Goal: Information Seeking & Learning: Find specific fact

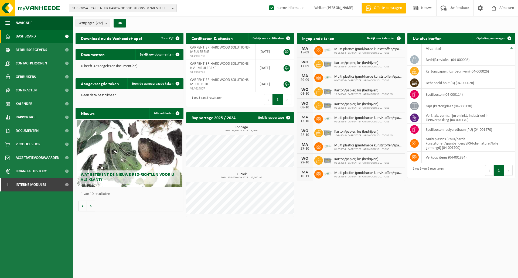
click at [250, 26] on div "Vestigingen (2/2) Alles selecteren Alles deselecteren Actieve selecteren CARPEN…" at bounding box center [296, 23] width 446 height 14
click at [185, 24] on div "Vestigingen (2/2) Alles selecteren Alles deselecteren Actieve selecteren CARPEN…" at bounding box center [296, 23] width 446 height 14
click at [201, 9] on div "01-053854 - CARPENTIER HARDWOOD SOLUTIONS - 8760 MEULEBEKE, ABEELDREEF 15 01-05…" at bounding box center [259, 8] width 518 height 16
click at [30, 37] on span "Dashboard" at bounding box center [26, 37] width 20 height 14
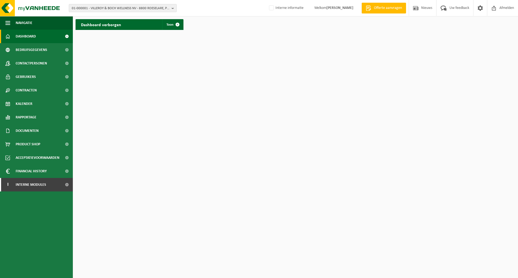
click at [195, 86] on html "01-000001 - VILLEROY & BOCH WELLNESS NV - 8800 ROESELARE, POPULIERSTRAAT 1 01-0…" at bounding box center [259, 139] width 518 height 278
click at [159, 6] on span "01-000001 - VILLEROY & BOCH WELLNESS NV - 8800 ROESELARE, POPULIERSTRAAT 1" at bounding box center [121, 8] width 98 height 8
paste input "01-075415"
type input "01-075415"
click at [140, 24] on strong "01-075415 - FARNIENTE LASAGNE - 5300 ANDENNE, RUE BOURIE 14" at bounding box center [111, 25] width 78 height 4
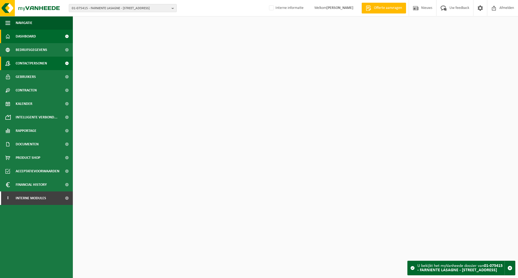
click at [38, 65] on span "Contactpersonen" at bounding box center [31, 64] width 31 height 14
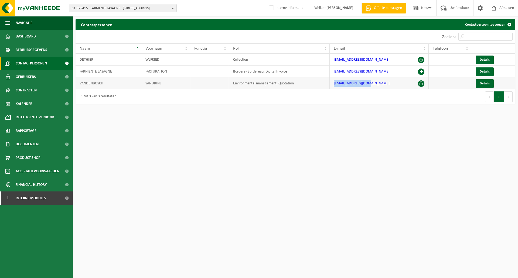
drag, startPoint x: 397, startPoint y: 86, endPoint x: 334, endPoint y: 84, distance: 63.5
click at [334, 84] on td "compta@farniente.be" at bounding box center [379, 83] width 99 height 12
copy link "compta@farniente.be"
click at [488, 83] on span "Details" at bounding box center [485, 84] width 10 height 4
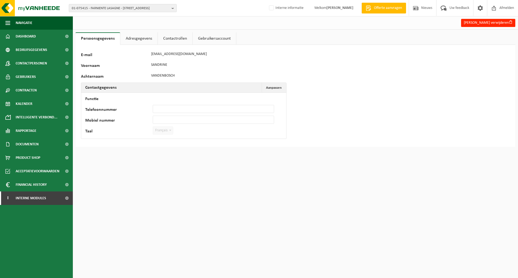
click at [142, 39] on link "Adresgegevens" at bounding box center [138, 38] width 37 height 12
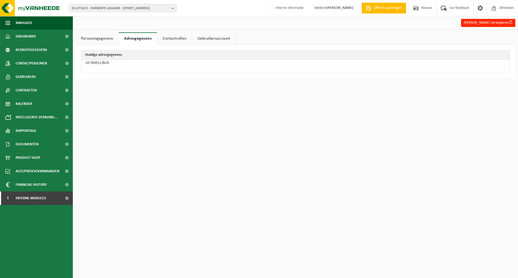
click at [167, 39] on link "Contactrollen" at bounding box center [174, 38] width 35 height 12
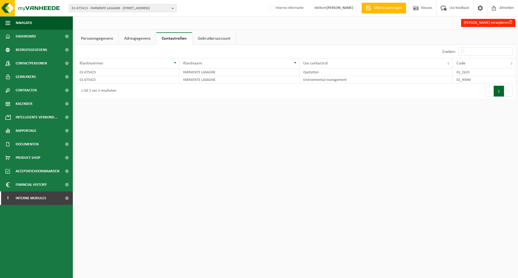
click at [207, 39] on link "Gebruikersaccount" at bounding box center [214, 38] width 43 height 12
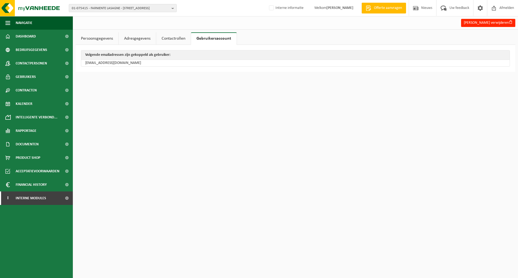
click at [173, 39] on link "Contactrollen" at bounding box center [173, 38] width 35 height 12
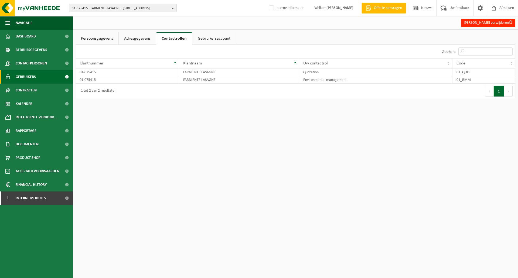
click at [35, 76] on span "Gebruikers" at bounding box center [26, 77] width 20 height 14
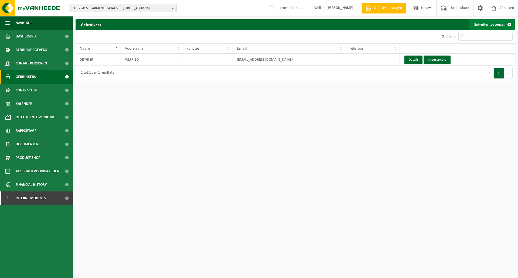
click at [490, 25] on link "Gebruiker toevoegen" at bounding box center [492, 24] width 45 height 11
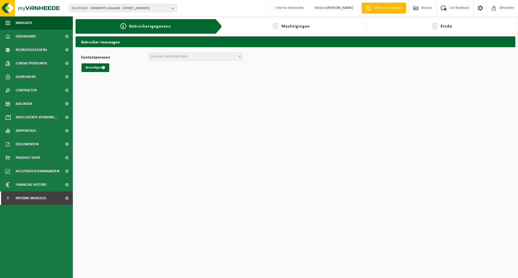
click at [183, 59] on span "Kies een contactpersoon" at bounding box center [196, 57] width 94 height 8
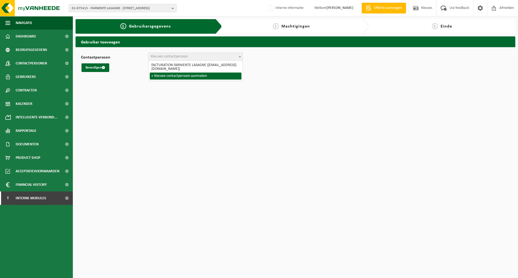
click at [183, 94] on html "01-075415 - FARNIENTE LASAGNE - [GEOGRAPHIC_DATA] 14 01-075415 - FARNIENTE LASA…" at bounding box center [259, 139] width 518 height 278
click at [29, 77] on span "Gebruikers" at bounding box center [26, 77] width 20 height 14
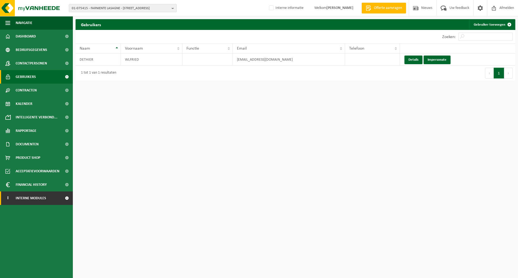
click at [32, 199] on span "Interne modules" at bounding box center [31, 199] width 31 height 14
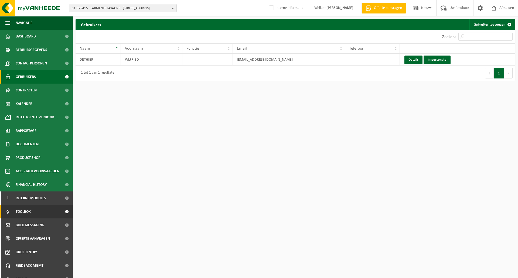
scroll to position [8, 0]
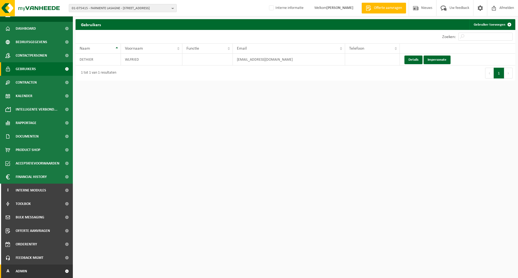
click at [18, 272] on span "Admin" at bounding box center [21, 272] width 11 height 14
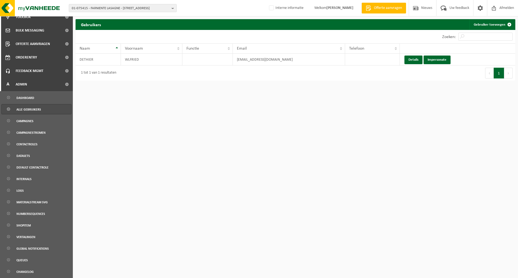
click at [30, 112] on span "Alle gebruikers" at bounding box center [28, 109] width 25 height 10
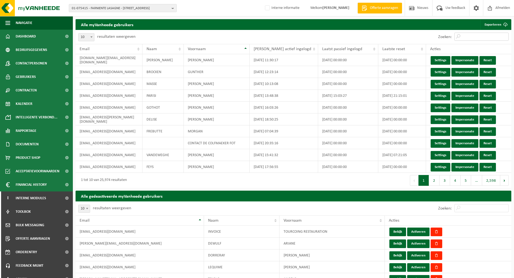
click at [485, 36] on input "Zoeken:" at bounding box center [482, 37] width 54 height 8
paste input "compta@farniente.be"
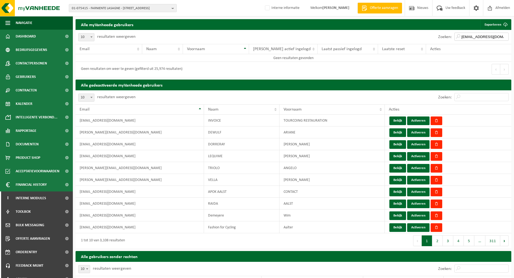
type input "compta@farniente.be"
click at [468, 98] on input "Zoeken:" at bounding box center [482, 97] width 54 height 8
paste input "compta@farniente.be"
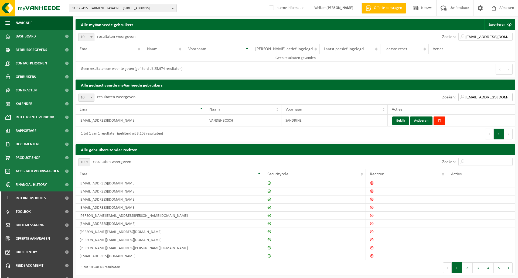
type input "compta@farniente.be"
click at [265, 71] on div "Geen resultaten om weer te geven (gefilterd uit 25,974 resultaten)" at bounding box center [186, 69] width 220 height 15
click at [35, 38] on span "Dashboard" at bounding box center [26, 37] width 20 height 14
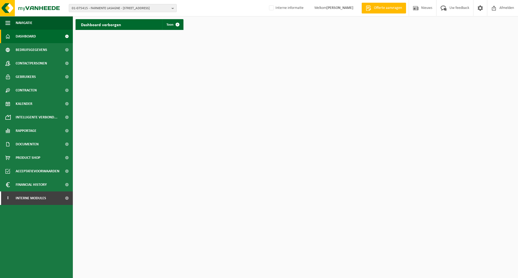
click at [218, 46] on html "01-075415 - FARNIENTE LASAGNE - [GEOGRAPHIC_DATA] 14 01-075415 - FARNIENTE LASA…" at bounding box center [259, 139] width 518 height 278
click at [27, 131] on span "Rapportage" at bounding box center [26, 131] width 21 height 14
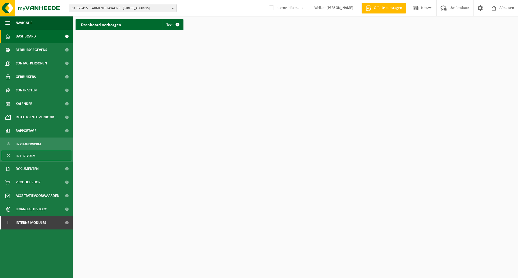
click at [26, 156] on span "In lijstvorm" at bounding box center [25, 156] width 19 height 10
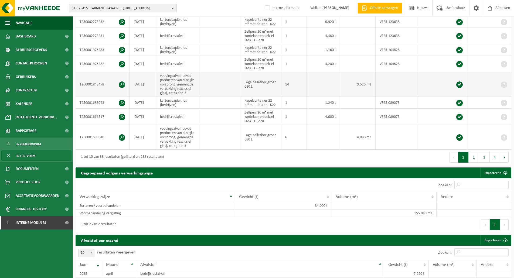
scroll to position [216, 0]
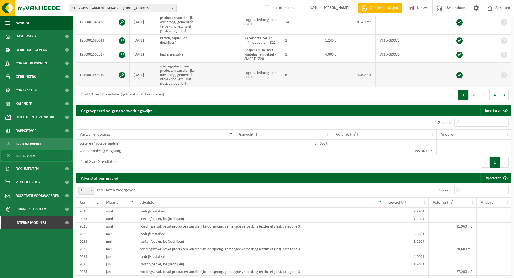
click at [94, 81] on td "T250001658940" at bounding box center [103, 75] width 54 height 25
copy td "T250001658940"
click at [487, 100] on button "3" at bounding box center [485, 95] width 11 height 11
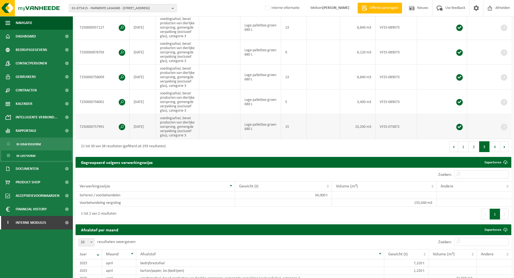
click at [93, 139] on td "T250000757991" at bounding box center [103, 126] width 54 height 25
copy td "T250000757991"
click at [26, 92] on span "Contracten" at bounding box center [26, 91] width 21 height 14
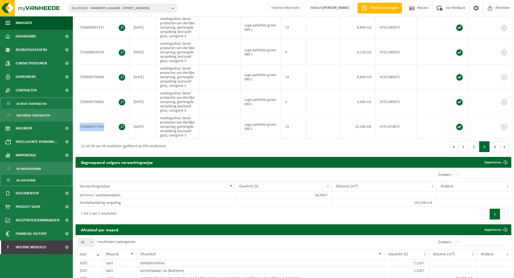
click at [39, 105] on span "Actieve contracten" at bounding box center [31, 104] width 30 height 10
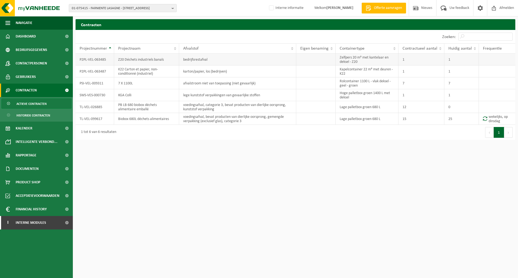
click at [98, 58] on td "P2PL-VEL-063485" at bounding box center [95, 60] width 39 height 12
click at [98, 70] on td "P2PL-VEL-063487" at bounding box center [95, 72] width 39 height 12
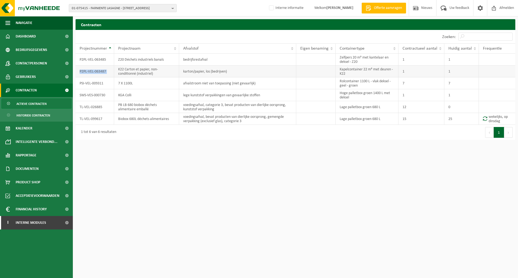
click at [98, 70] on td "P2PL-VEL-063487" at bounding box center [95, 72] width 39 height 12
copy td "P2PL-VEL-063487"
click at [107, 8] on span "01-075415 - FARNIENTE LASAGNE - 5300 ANDENNE, RUE BOURIE 14" at bounding box center [121, 8] width 98 height 8
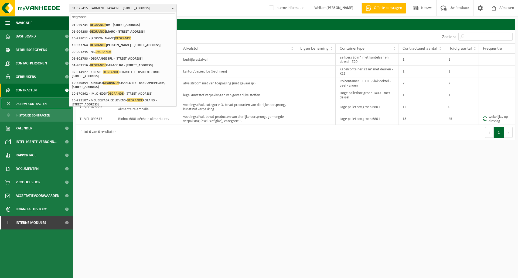
type input "degrande"
click at [117, 28] on li "01-059731 - DEGRANDE BV - 8510 BELLEGEM, DOORNIKSERIJKSWEG 117" at bounding box center [122, 25] width 105 height 7
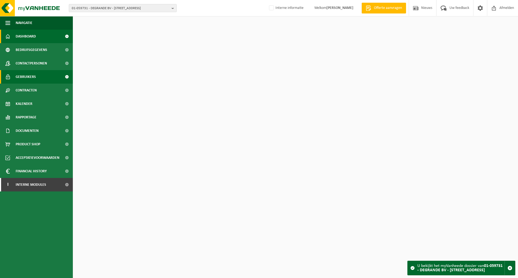
click at [29, 76] on span "Gebruikers" at bounding box center [26, 77] width 20 height 14
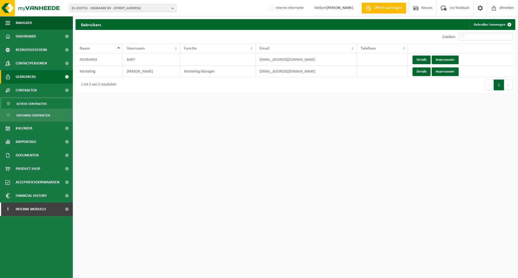
click at [44, 104] on span "Actieve contracten" at bounding box center [31, 104] width 30 height 10
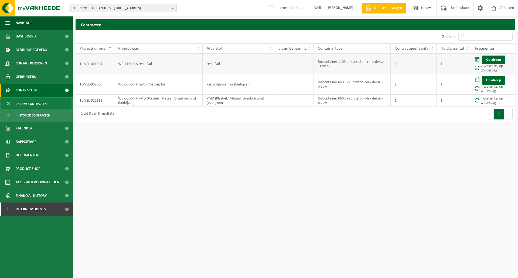
click at [98, 64] on td "TL-VEL-001204" at bounding box center [95, 64] width 39 height 21
copy td "TL-VEL-001204"
click at [96, 99] on td "TL-VEL-012118" at bounding box center [95, 101] width 39 height 12
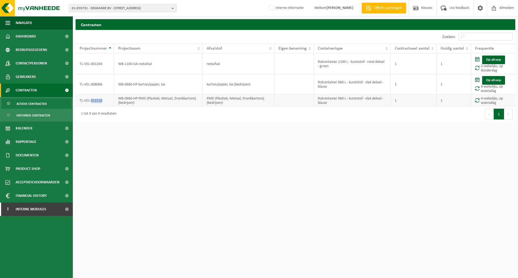
click at [96, 100] on td "TL-VEL-012118" at bounding box center [95, 101] width 39 height 12
copy td "TL-VEL-012118"
click at [121, 8] on span "01-059731 - DEGRANDE BV - [STREET_ADDRESS]" at bounding box center [121, 8] width 98 height 8
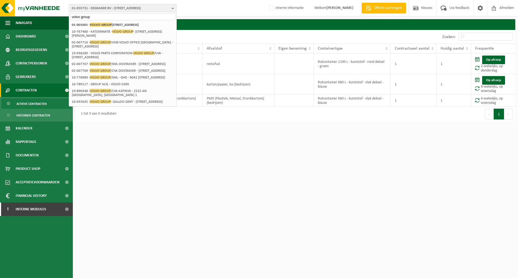
type input "volvo group"
click at [120, 27] on li "01-001001 - VOLVO GROUP BELGIUM - 9041 OOSTAKKER, SMALLEHEERWEG 31" at bounding box center [122, 25] width 105 height 7
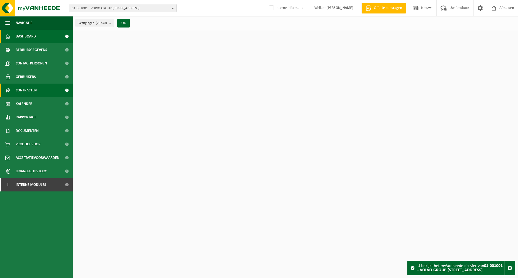
click at [32, 92] on span "Contracten" at bounding box center [26, 91] width 21 height 14
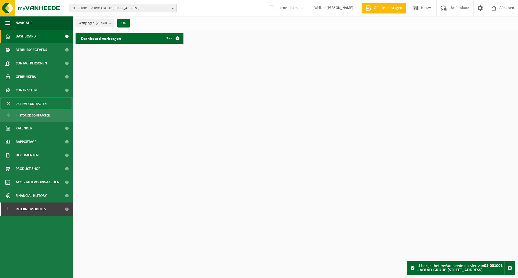
click at [40, 108] on span "Actieve contracten" at bounding box center [31, 104] width 30 height 10
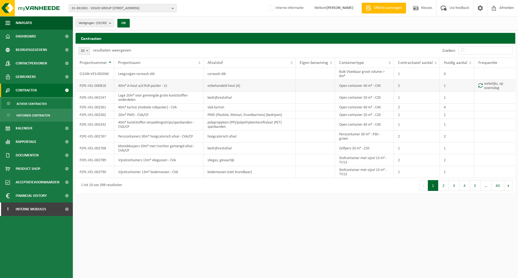
click at [101, 85] on td "P2PL-VEL-000818" at bounding box center [95, 86] width 39 height 12
copy td "P2PL-VEL-000818"
click at [191, 29] on div "Vestigingen (29/30) Alles selecteren Alles deselecteren Actieve selecteren VOLV…" at bounding box center [296, 23] width 446 height 14
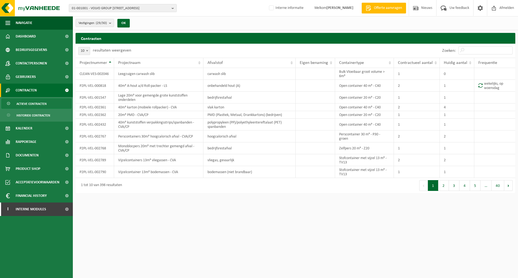
click at [154, 31] on div "Vestigingen (29/30) Alles selecteren Alles deselecteren Actieve selecteren VOLV…" at bounding box center [259, 98] width 518 height 196
click at [102, 9] on span "01-001001 - VOLVO GROUP BELGIUM - 9041 OOSTAKKER, SMALLEHEERWEG 31" at bounding box center [121, 8] width 98 height 8
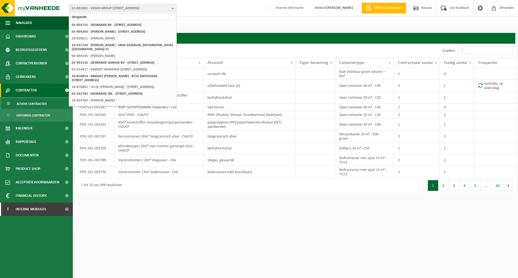
type input "dergande"
click at [107, 25] on strong "01-059731 - DEGRANDE BV - [STREET_ADDRESS]" at bounding box center [107, 25] width 70 height 4
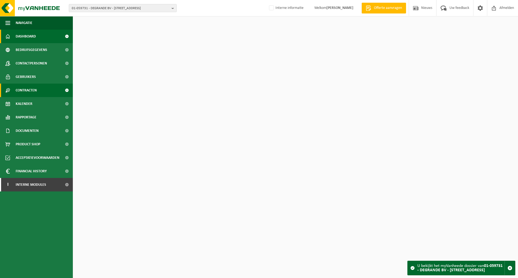
click at [29, 89] on span "Contracten" at bounding box center [26, 91] width 21 height 14
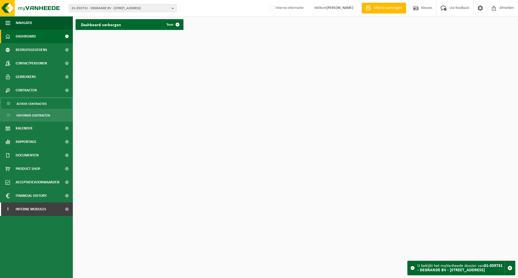
click at [36, 99] on span "Actieve contracten" at bounding box center [31, 104] width 30 height 10
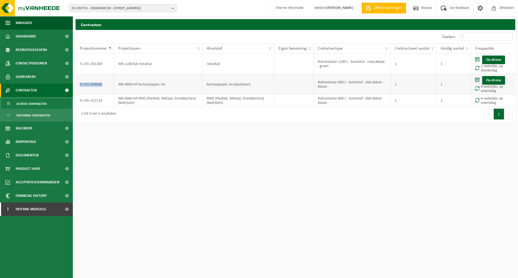
drag, startPoint x: 103, startPoint y: 86, endPoint x: 80, endPoint y: 85, distance: 22.7
click at [80, 85] on td "TL-VEL-008066" at bounding box center [95, 84] width 39 height 21
copy td "TL-VEL-008066"
